Goal: Transaction & Acquisition: Book appointment/travel/reservation

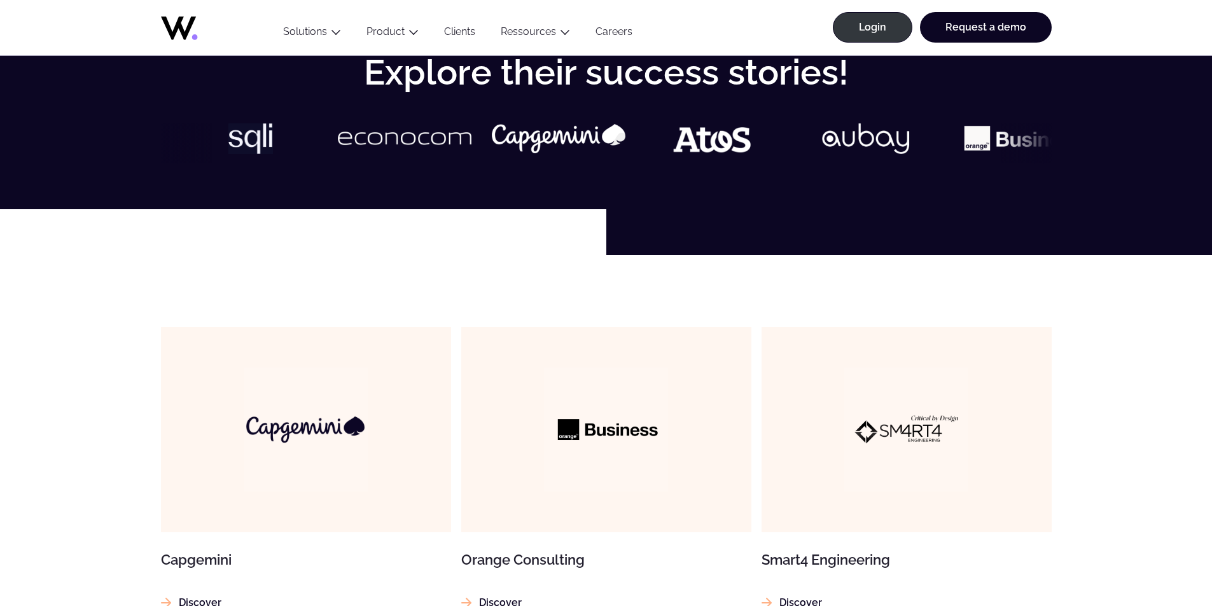
scroll to position [573, 0]
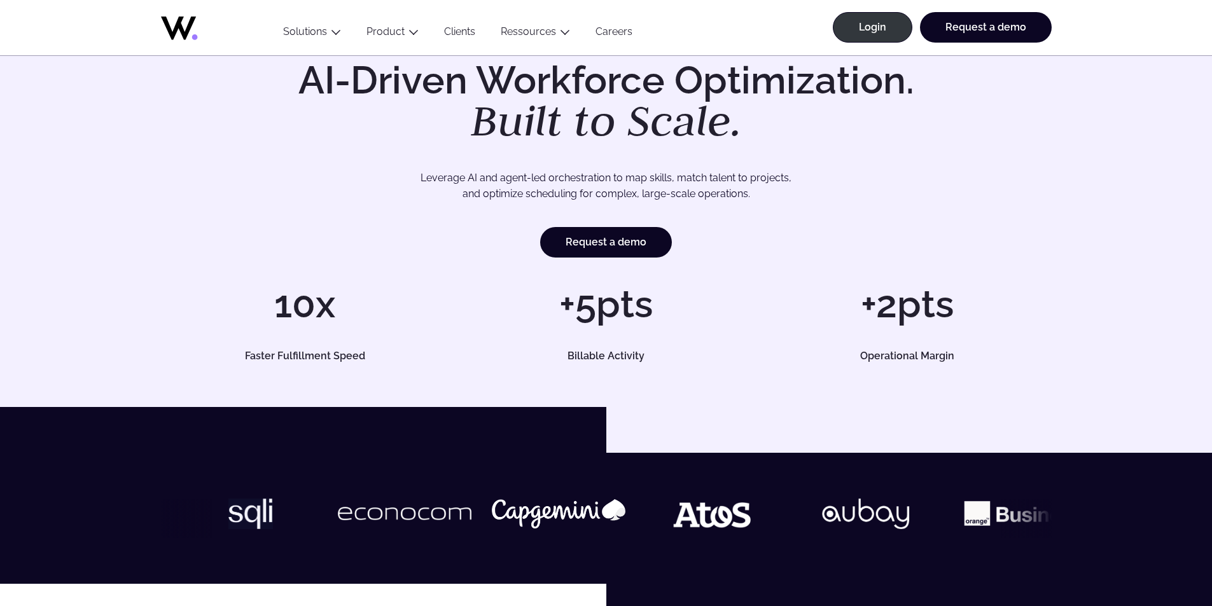
scroll to position [127, 0]
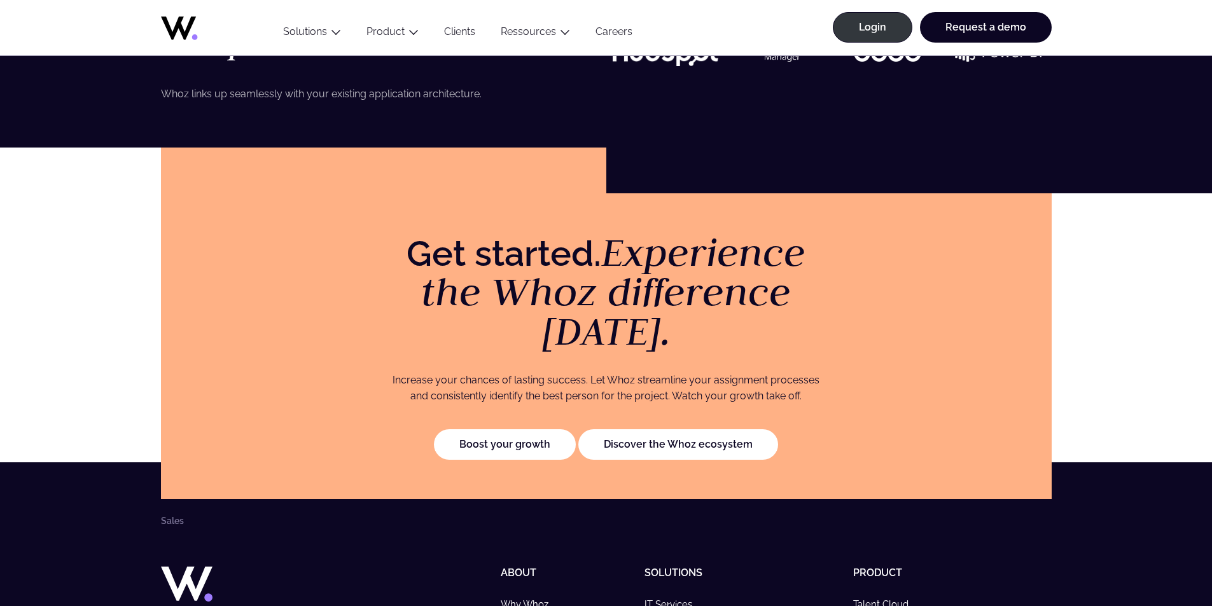
scroll to position [2482, 0]
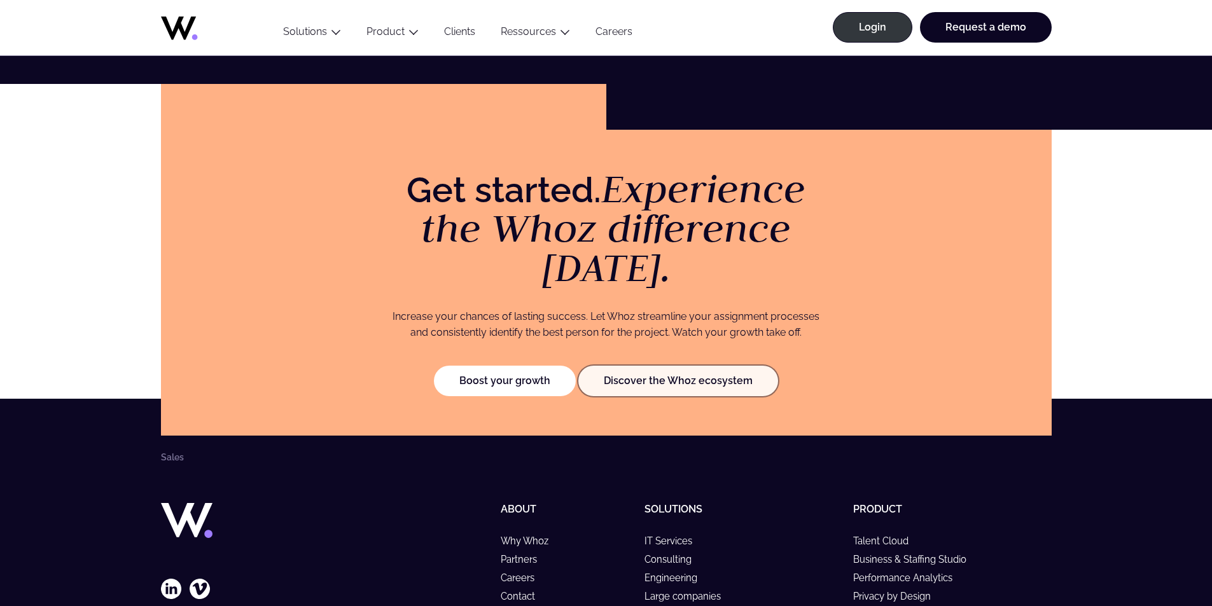
click at [618, 366] on link "Discover the Whoz ecosystem" at bounding box center [678, 381] width 200 height 31
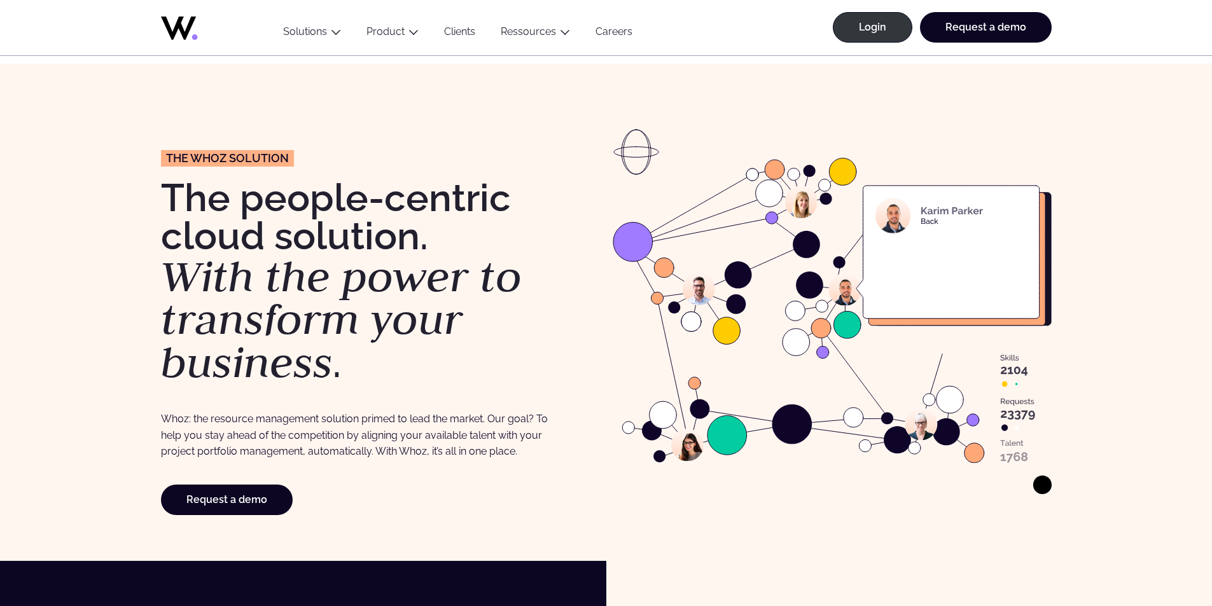
scroll to position [64, 0]
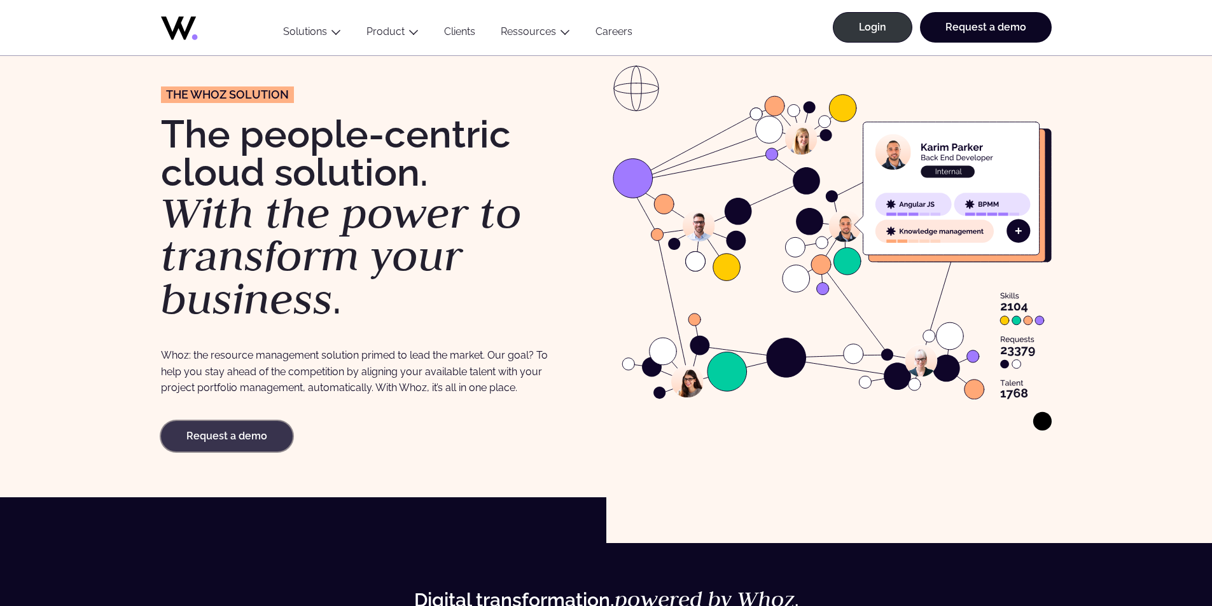
click at [269, 428] on link "Request a demo" at bounding box center [227, 436] width 132 height 31
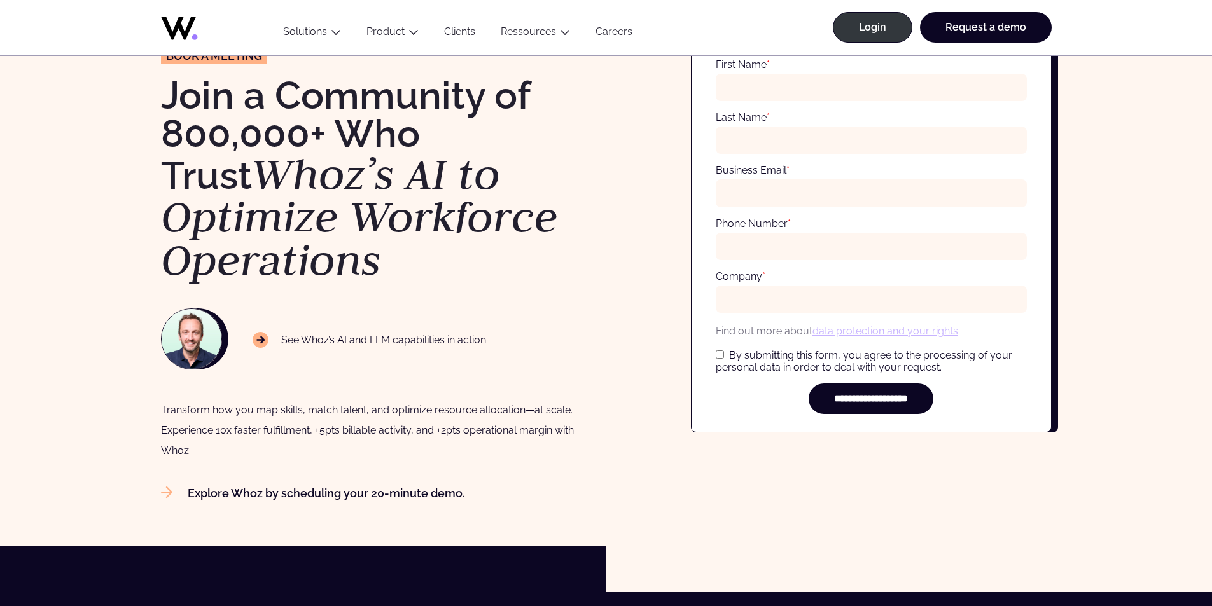
scroll to position [38, 0]
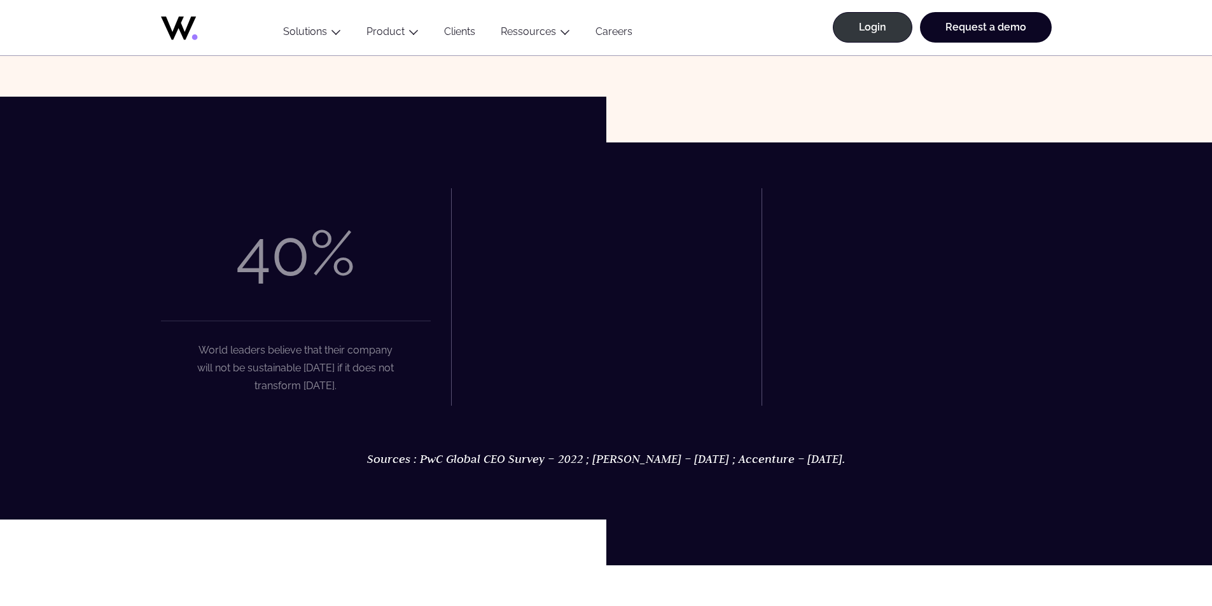
scroll to position [509, 0]
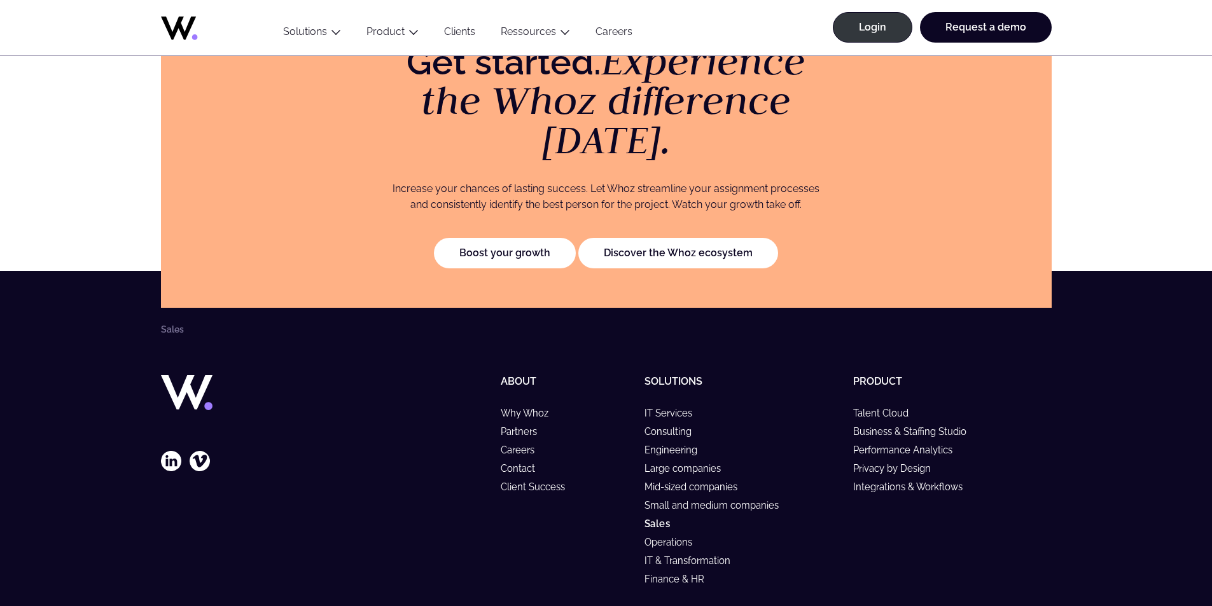
scroll to position [2587, 0]
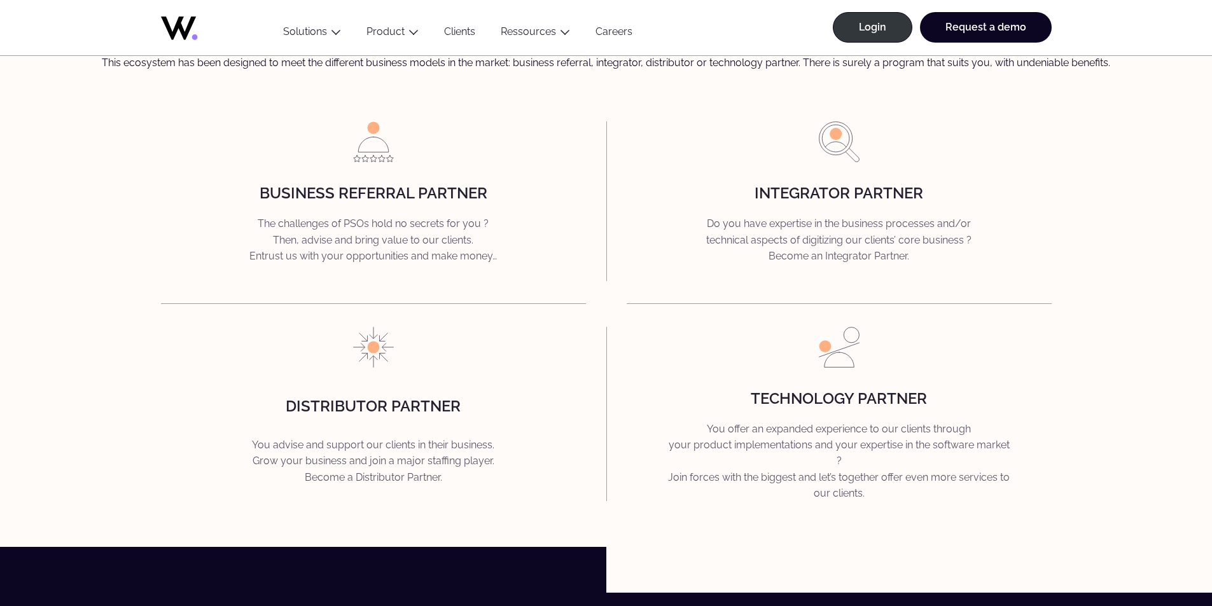
scroll to position [1782, 0]
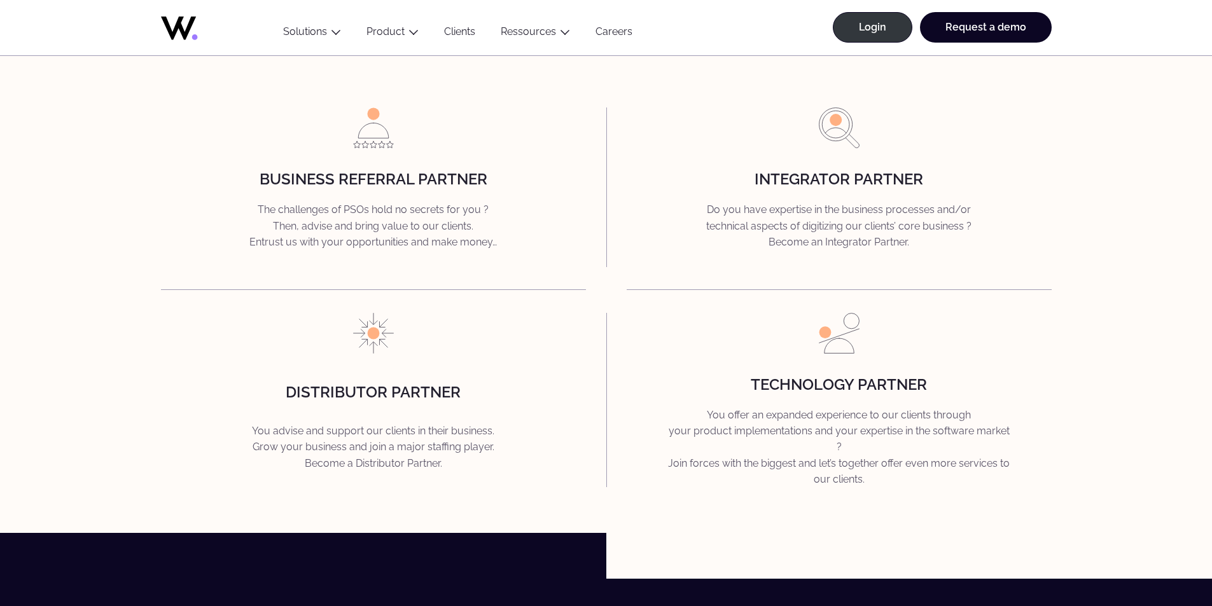
click at [608, 32] on link "Careers" at bounding box center [614, 33] width 62 height 17
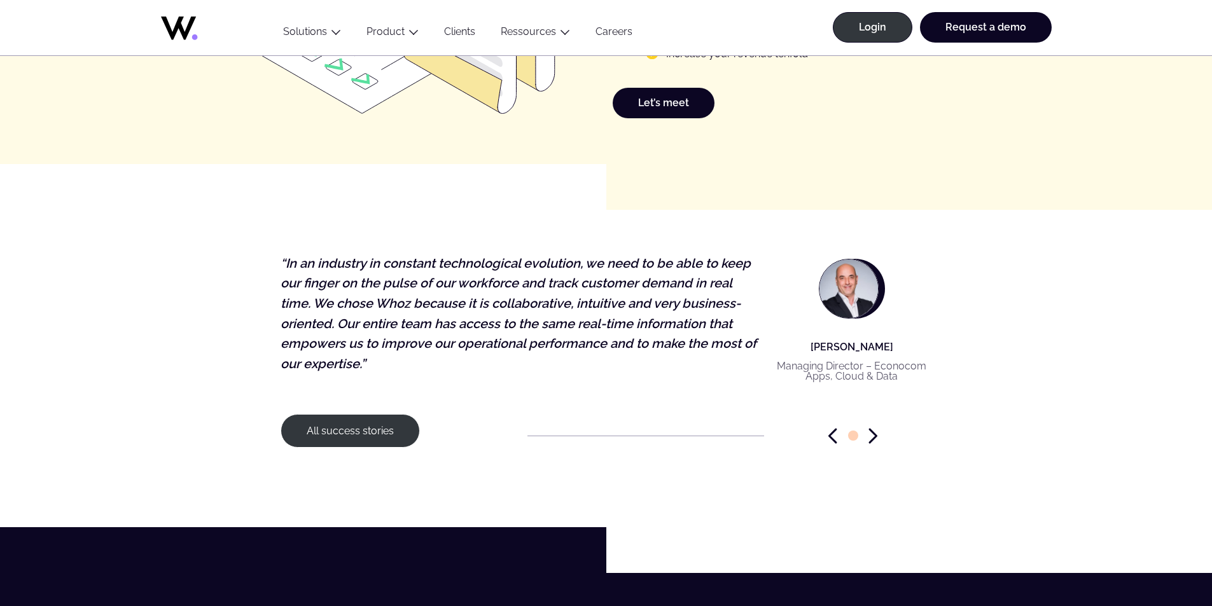
scroll to position [1591, 0]
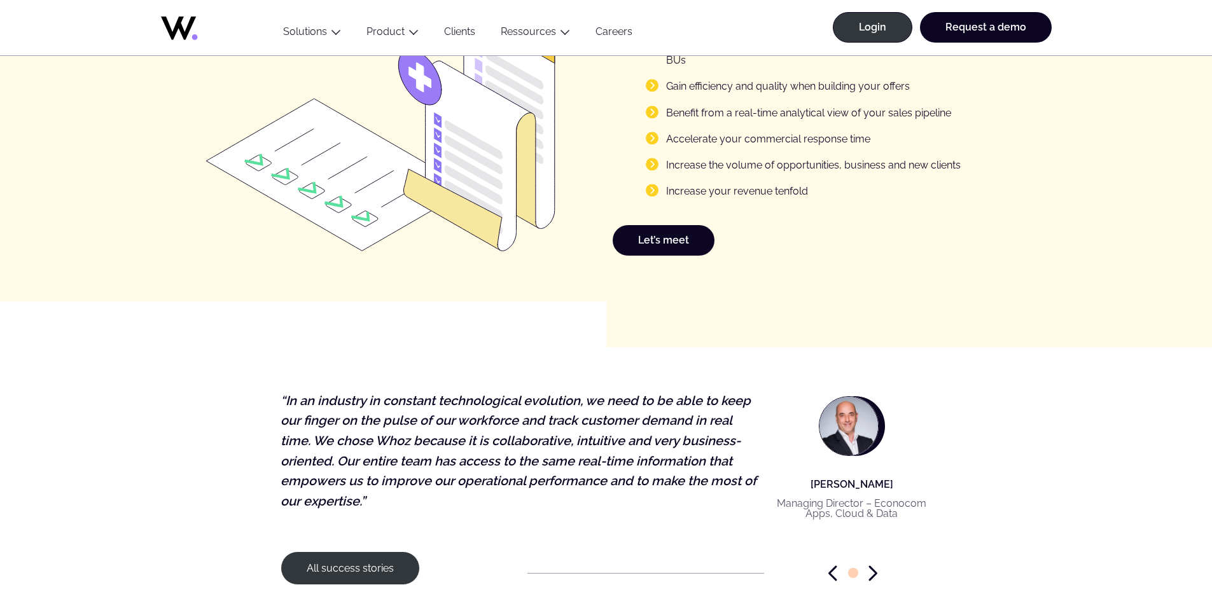
click at [438, 34] on link "Clients" at bounding box center [459, 33] width 57 height 17
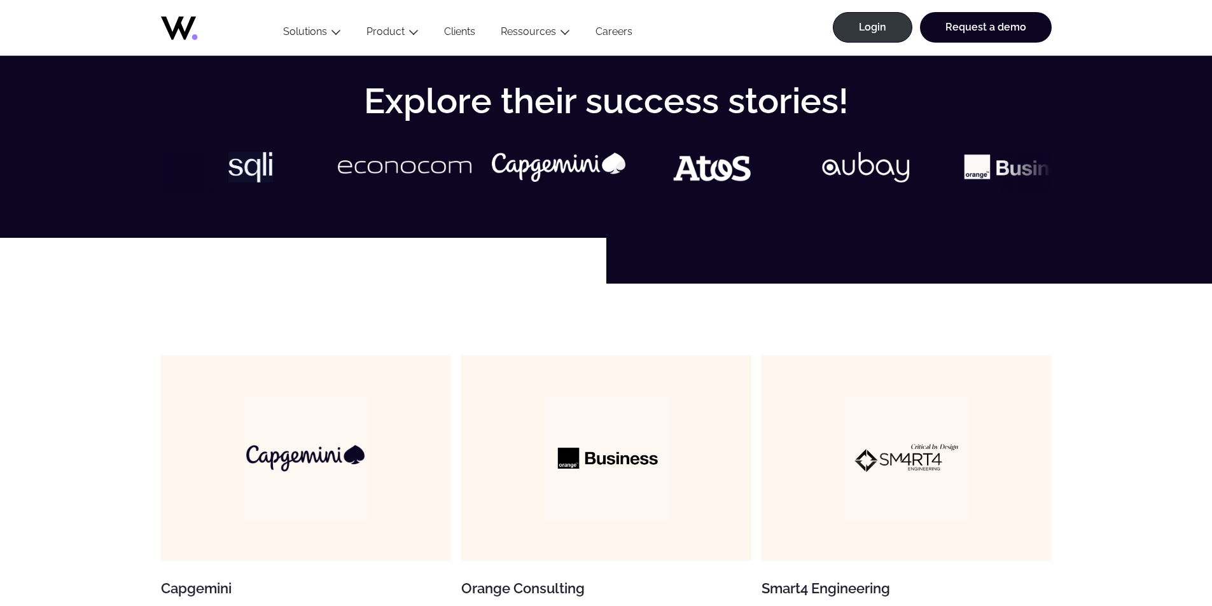
scroll to position [573, 0]
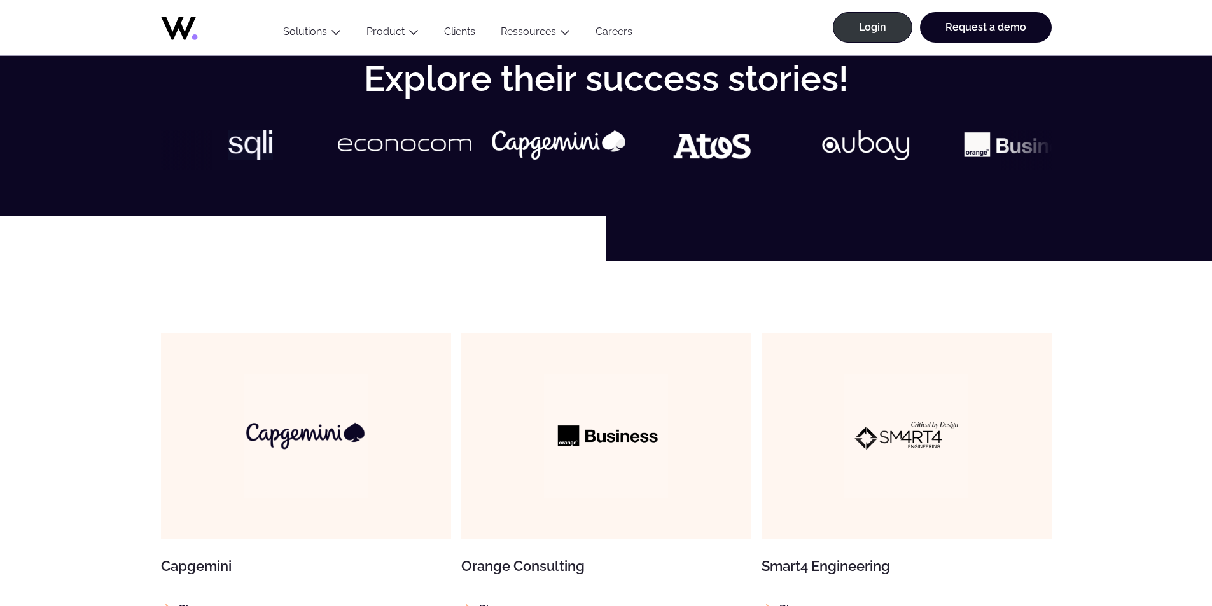
click at [468, 33] on link "Clients" at bounding box center [459, 33] width 57 height 17
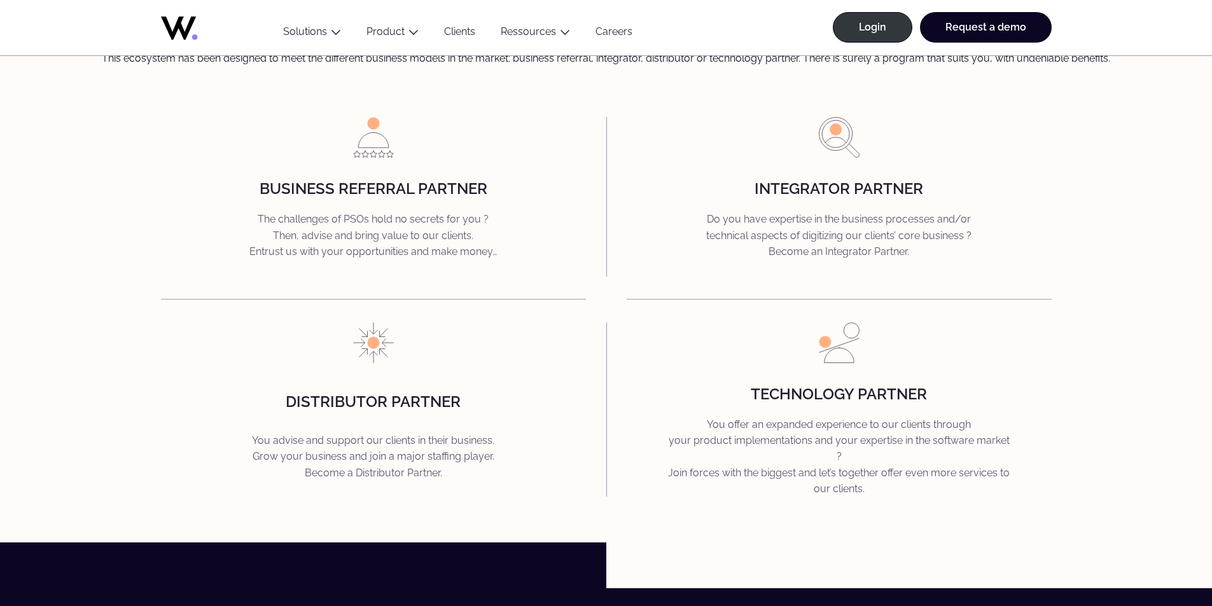
scroll to position [1782, 0]
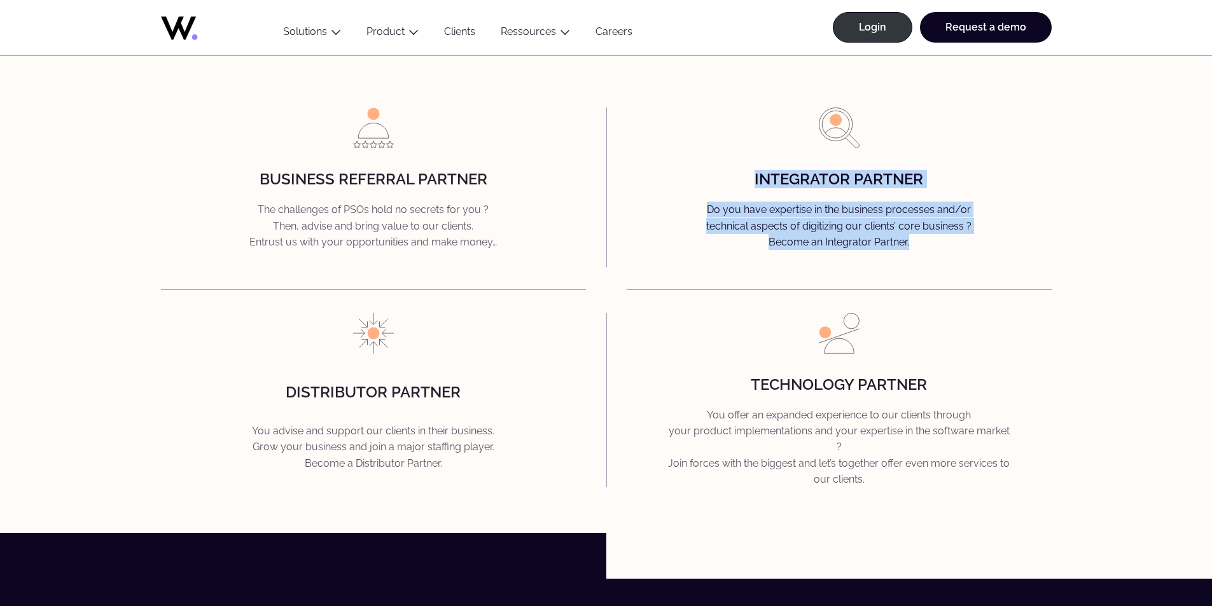
drag, startPoint x: 755, startPoint y: 177, endPoint x: 955, endPoint y: 246, distance: 211.5
click at [955, 246] on div "integrator partner Do you have expertise in the business processes and/or techn…" at bounding box center [839, 187] width 425 height 159
click at [979, 35] on link "Request a demo" at bounding box center [986, 27] width 132 height 31
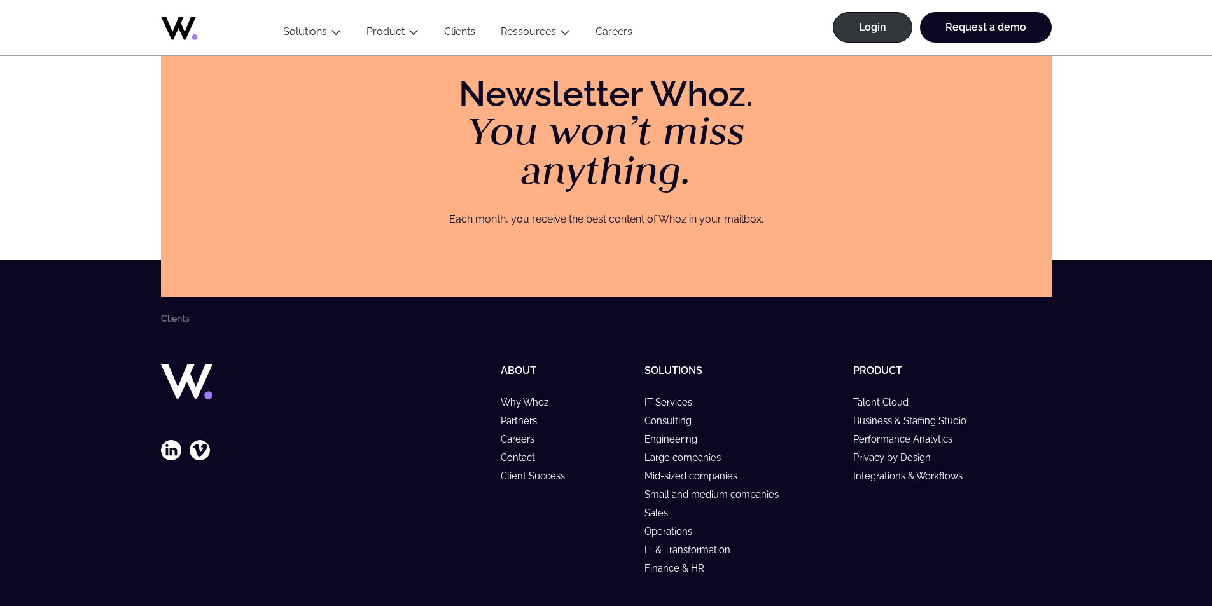
scroll to position [1884, 0]
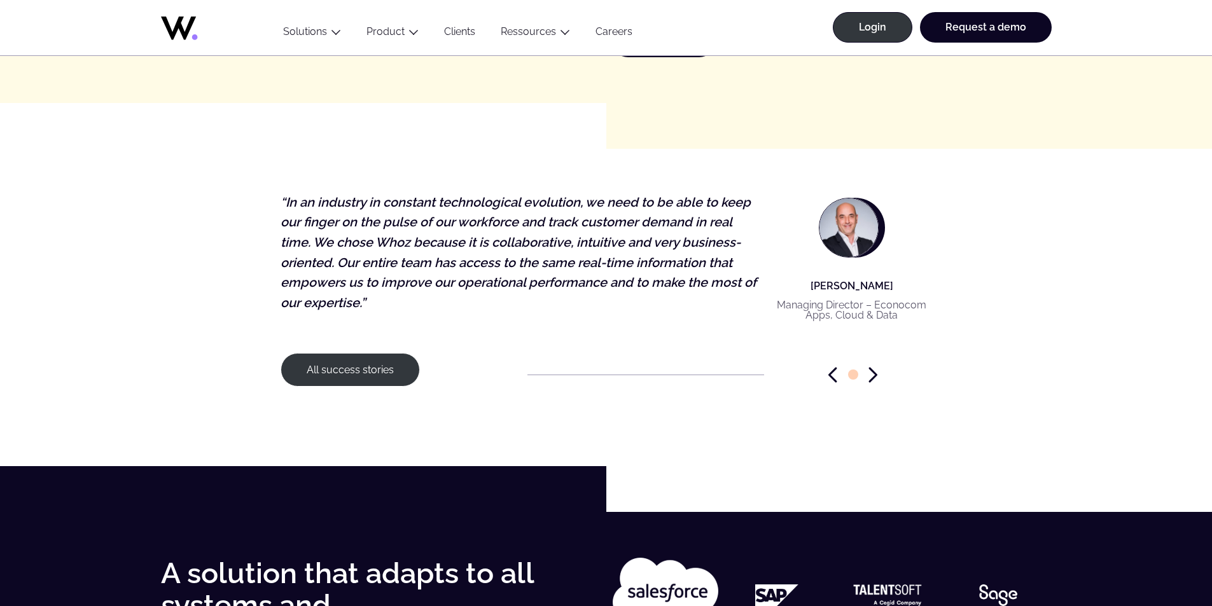
scroll to position [1569, 0]
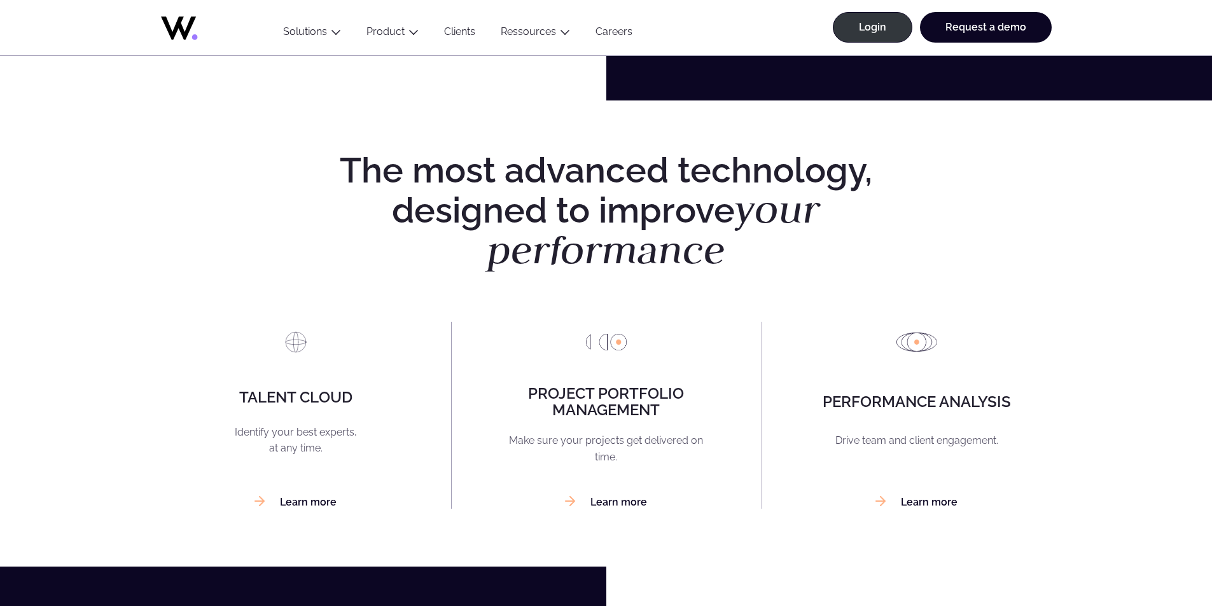
scroll to position [827, 0]
